Goal: Check status: Check status

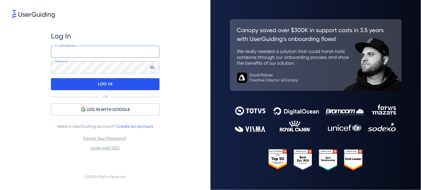
type input "[EMAIL_ADDRESS][DOMAIN_NAME]"
click at [110, 86] on p "LOG IN" at bounding box center [105, 85] width 14 height 10
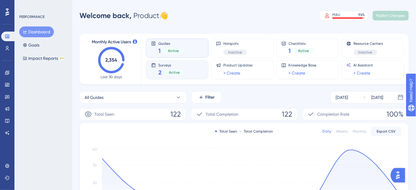
click at [171, 74] on span "Active" at bounding box center [174, 72] width 11 height 5
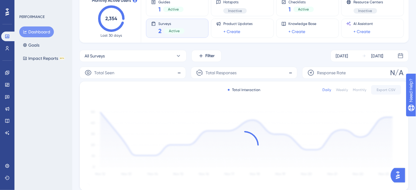
scroll to position [82, 0]
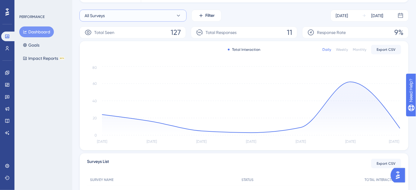
click at [127, 16] on button "All Surveys" at bounding box center [133, 16] width 107 height 12
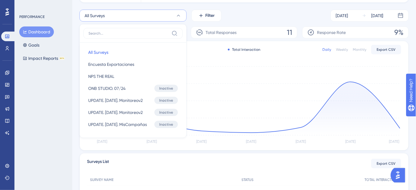
scroll to position [67, 0]
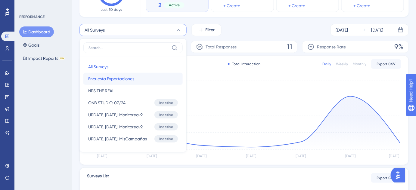
click at [121, 78] on span "Encuesta Exportaciones" at bounding box center [111, 78] width 46 height 7
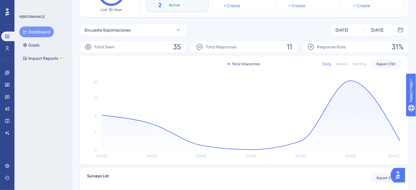
click at [347, 64] on div "Weekly" at bounding box center [342, 64] width 12 height 5
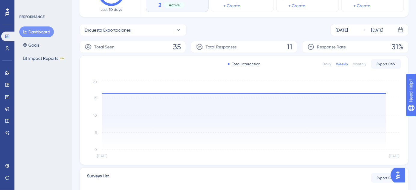
click at [359, 64] on div "Monthly" at bounding box center [360, 64] width 14 height 5
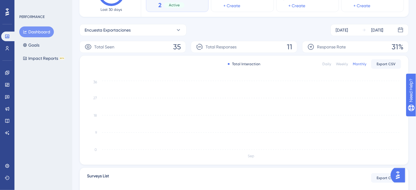
click at [344, 64] on div "Weekly" at bounding box center [342, 64] width 12 height 5
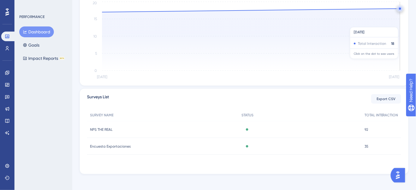
scroll to position [150, 0]
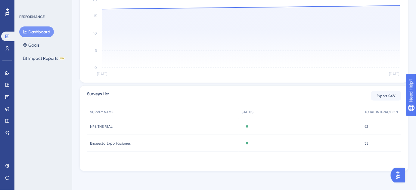
click at [103, 143] on span "Encuesta Exportaciones" at bounding box center [110, 143] width 41 height 5
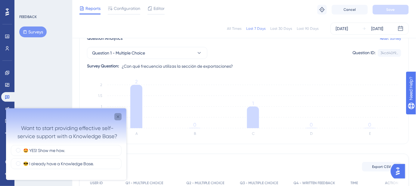
click at [118, 116] on icon "Close survey" at bounding box center [118, 116] width 2 height 2
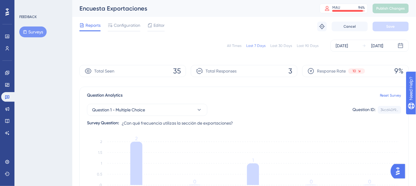
click at [287, 48] on div "Last 30 Days" at bounding box center [282, 45] width 22 height 5
click at [305, 44] on div "Last 90 Days" at bounding box center [308, 45] width 22 height 5
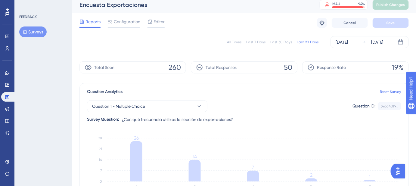
scroll to position [55, 0]
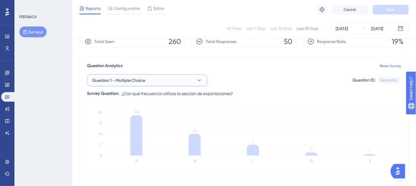
click at [125, 78] on span "Question 1 - Multiple Choice" at bounding box center [118, 80] width 53 height 7
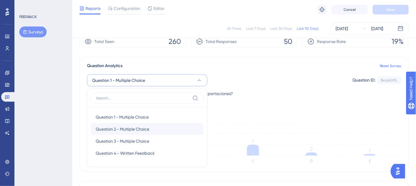
scroll to position [61, 0]
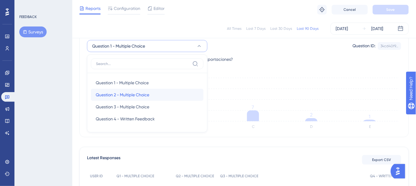
click at [136, 95] on span "Question 2 - Multiple Choice" at bounding box center [123, 94] width 54 height 7
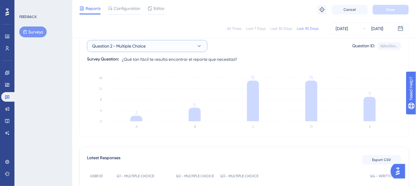
click at [141, 44] on span "Question 2 - Multiple Choice" at bounding box center [119, 45] width 54 height 7
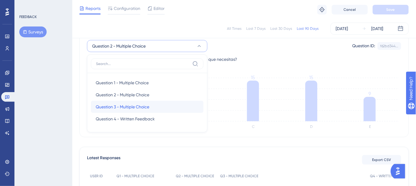
click at [137, 104] on span "Question 3 - Multiple Choice" at bounding box center [123, 106] width 54 height 7
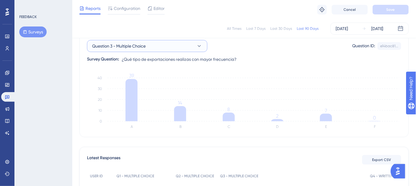
click at [140, 49] on span "Question 3 - Multiple Choice" at bounding box center [119, 45] width 54 height 7
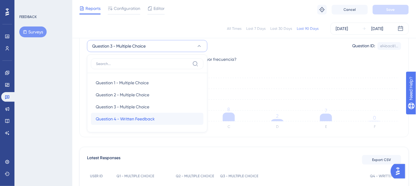
click at [130, 118] on span "Question 4 - Written Feedback" at bounding box center [125, 118] width 59 height 7
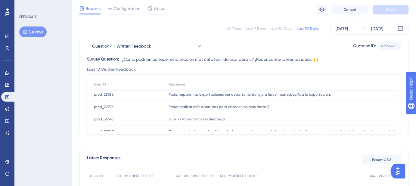
scroll to position [27, 0]
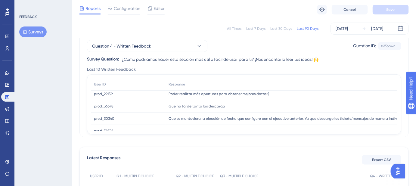
click at [292, 119] on span "Que se mantuviera la elección de fecha que configure con el ejecutivo anterior.…" at bounding box center [395, 118] width 452 height 5
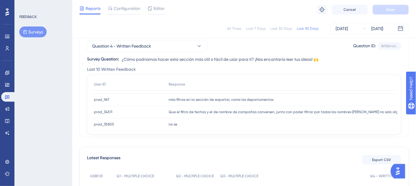
scroll to position [80, 0]
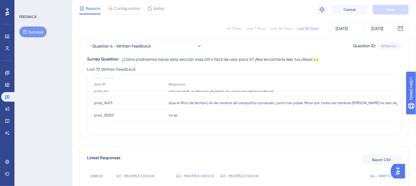
click at [251, 102] on span "Que el filtro de fechas y el de nombre de campañas conversen, junto con poder f…" at bounding box center [398, 103] width 459 height 5
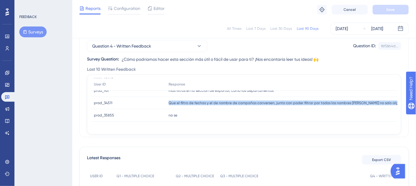
click at [251, 102] on span "Que el filtro de fechas y el de nombre de campañas conversen, junto con poder f…" at bounding box center [398, 103] width 459 height 5
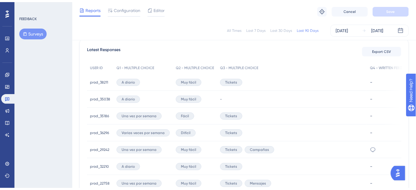
scroll to position [0, 0]
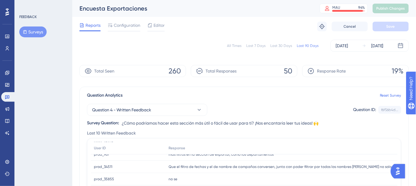
click at [9, 10] on icon at bounding box center [7, 12] width 4 height 8
click at [6, 10] on icon at bounding box center [7, 11] width 4 height 7
click at [7, 35] on icon at bounding box center [7, 37] width 4 height 4
